Goal: Manage account settings

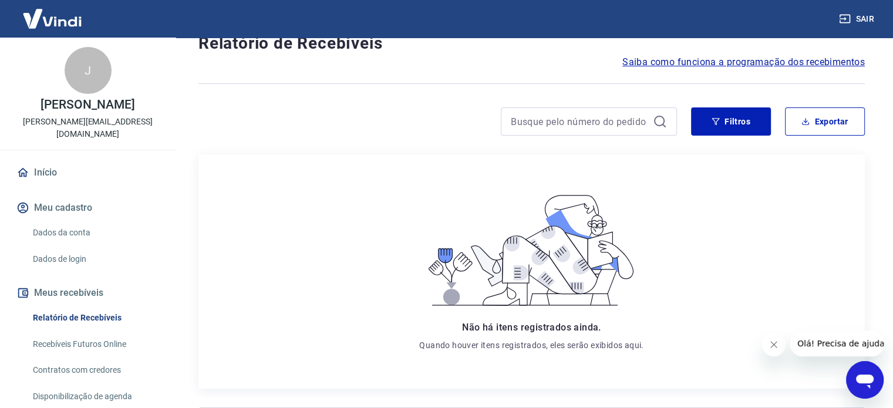
scroll to position [41, 0]
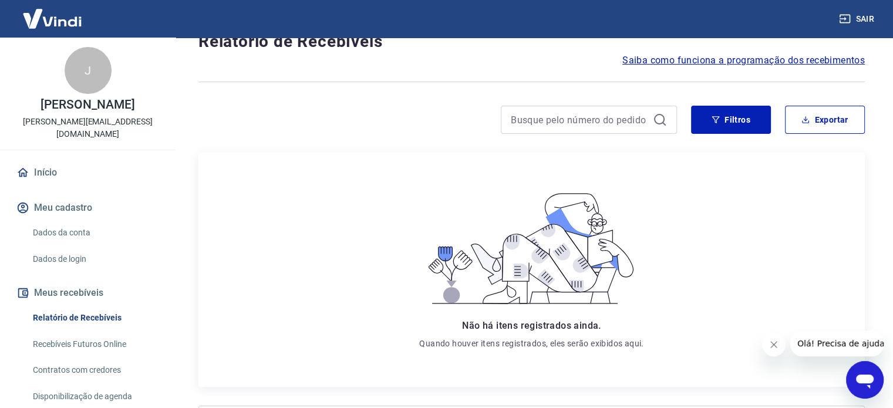
click at [75, 222] on link "Dados da conta" at bounding box center [94, 233] width 133 height 24
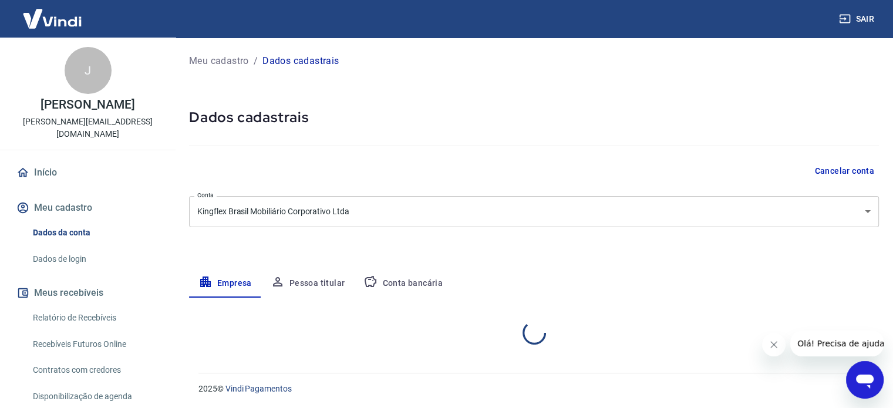
select select "SP"
select select "business"
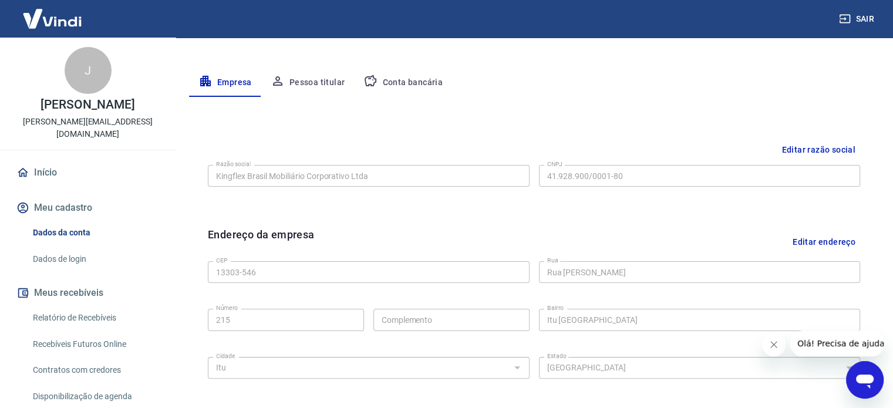
scroll to position [171, 0]
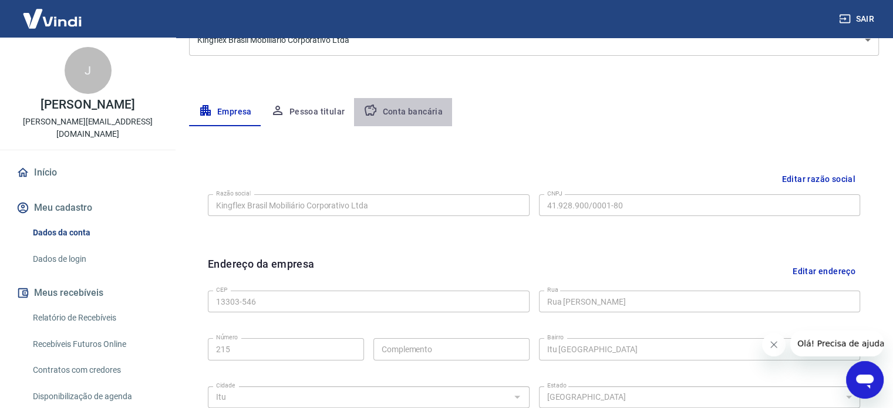
click at [411, 113] on button "Conta bancária" at bounding box center [403, 112] width 98 height 28
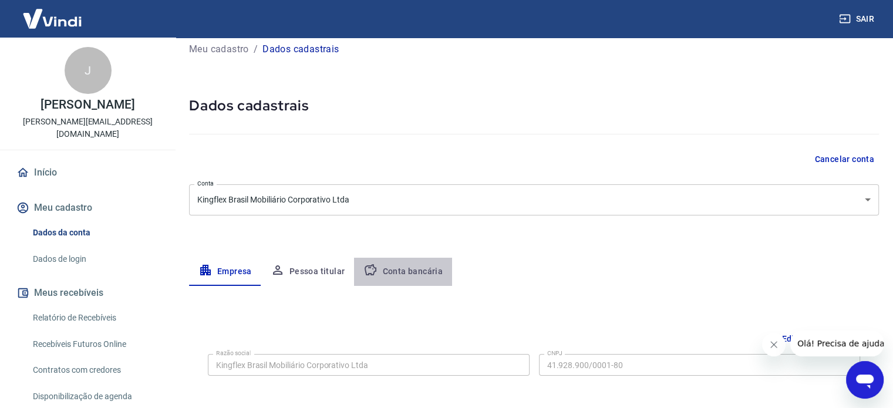
select select "1"
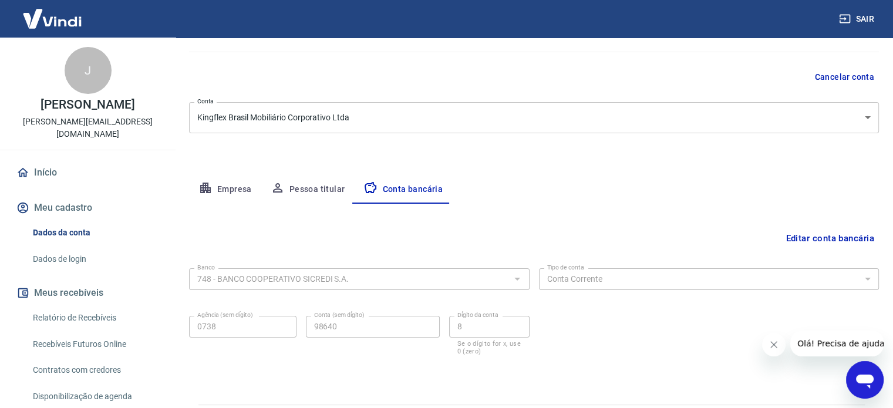
scroll to position [117, 0]
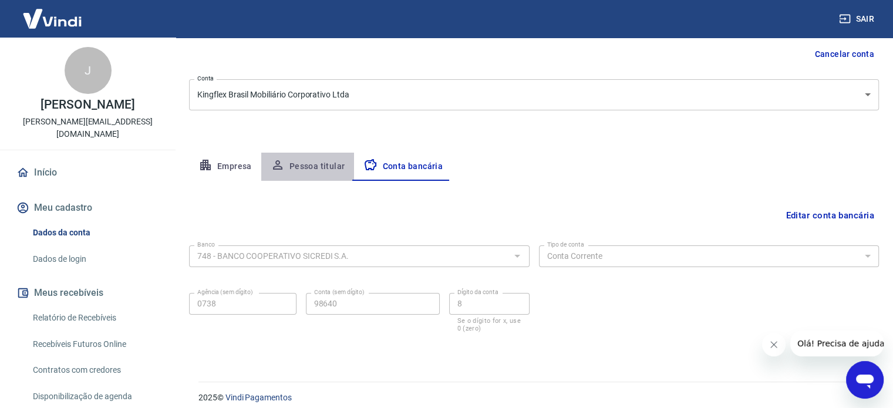
click at [319, 166] on button "Pessoa titular" at bounding box center [307, 167] width 93 height 28
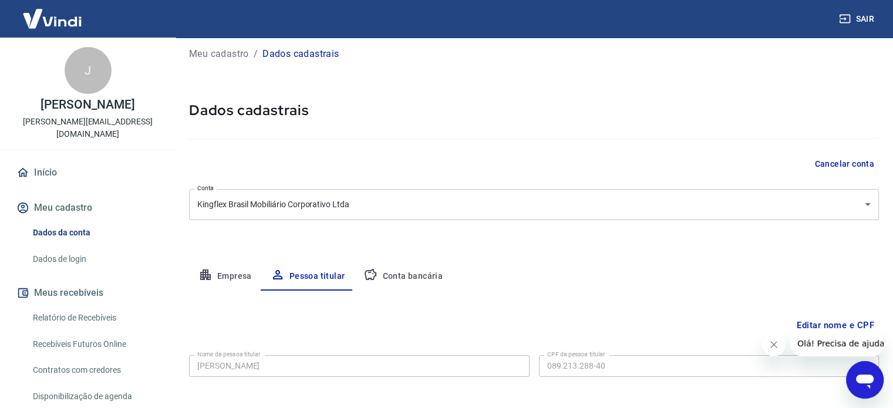
scroll to position [0, 0]
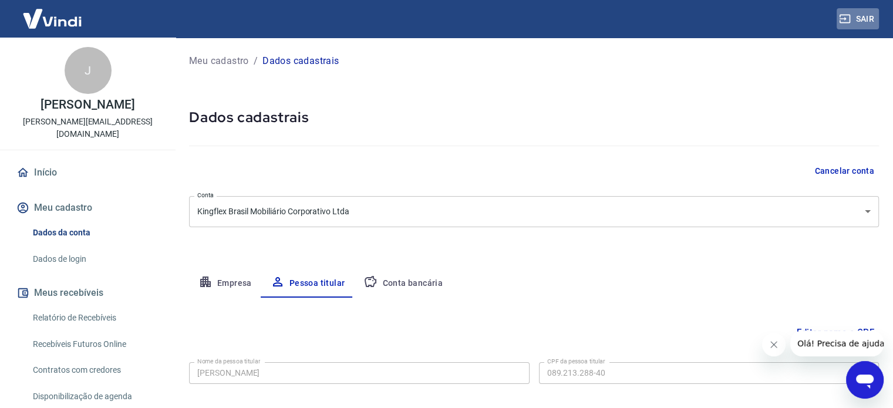
click at [861, 15] on button "Sair" at bounding box center [858, 19] width 42 height 22
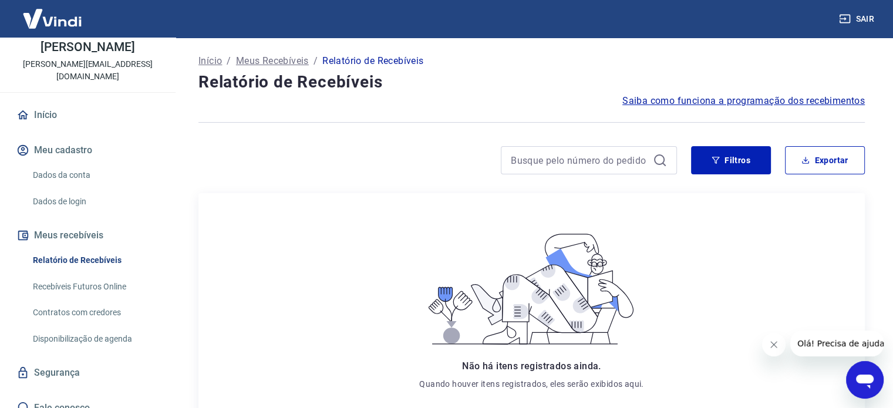
click at [213, 60] on p "Início" at bounding box center [209, 61] width 23 height 14
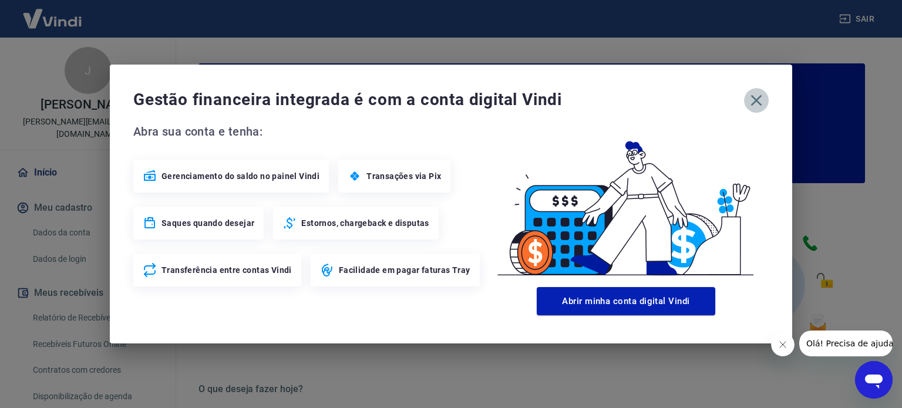
click at [752, 99] on icon "button" at bounding box center [756, 100] width 19 height 19
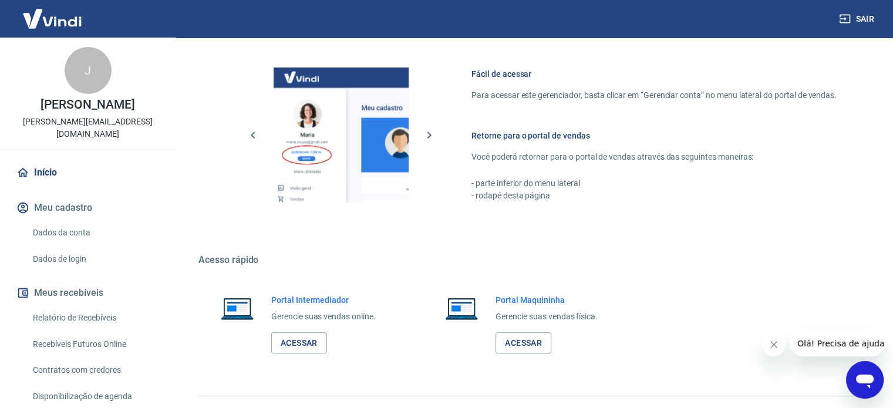
scroll to position [640, 0]
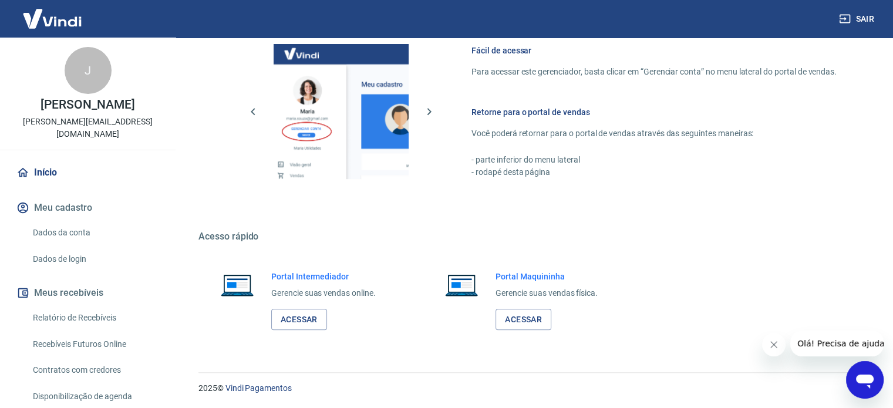
drag, startPoint x: 898, startPoint y: 119, endPoint x: 75, endPoint y: 6, distance: 831.3
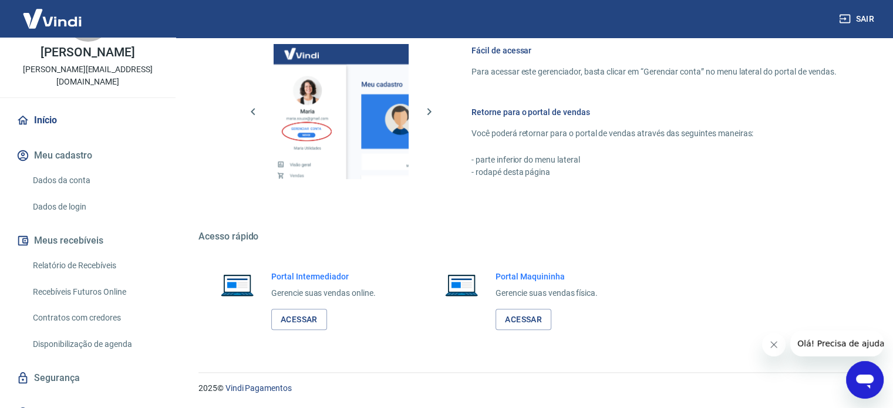
scroll to position [58, 0]
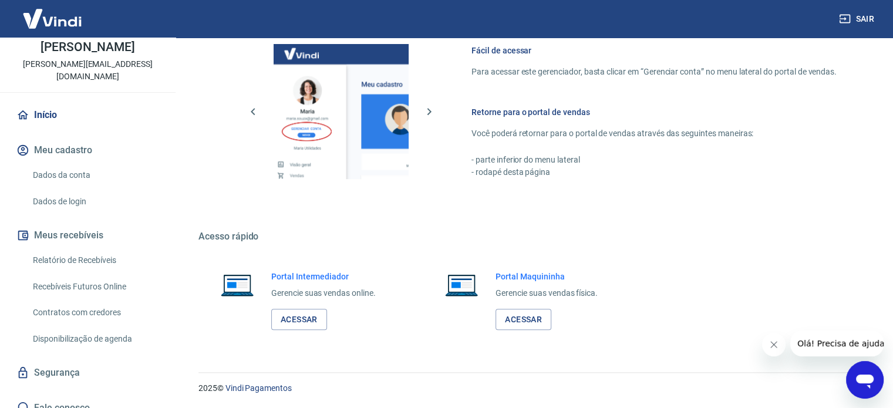
click at [164, 207] on div "Início Meu cadastro Dados da conta Dados de login Meus recebíveis Relatório de …" at bounding box center [88, 261] width 176 height 319
click at [859, 18] on button "Sair" at bounding box center [858, 19] width 42 height 22
